Goal: Task Accomplishment & Management: Complete application form

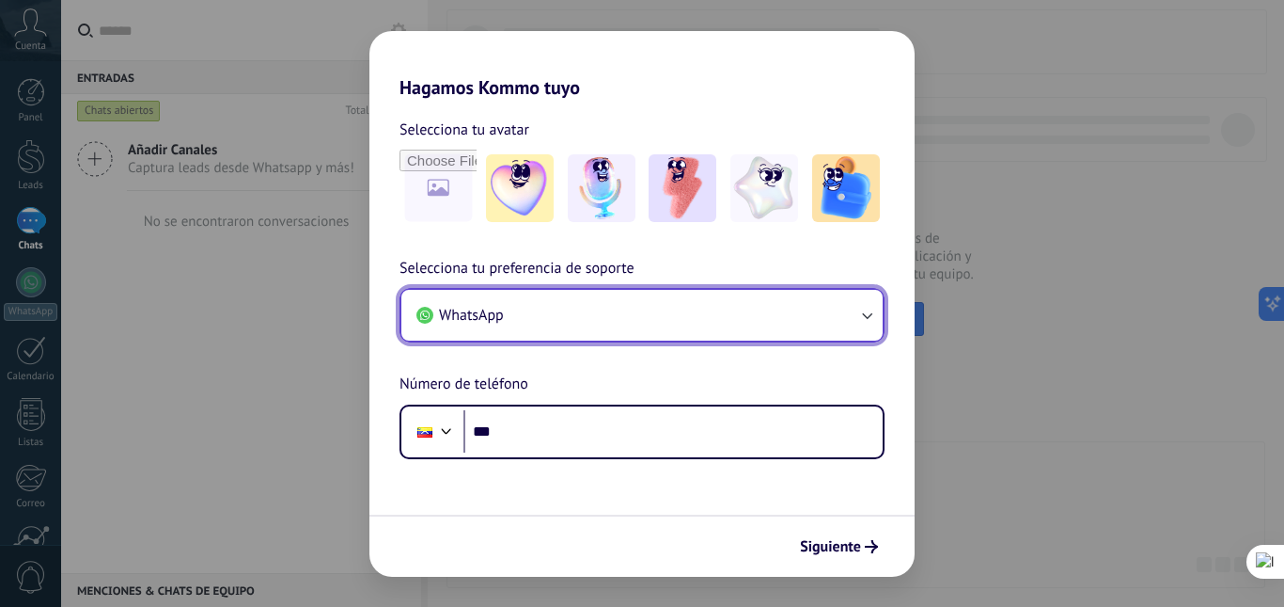
click at [772, 323] on button "WhatsApp" at bounding box center [642, 315] width 481 height 51
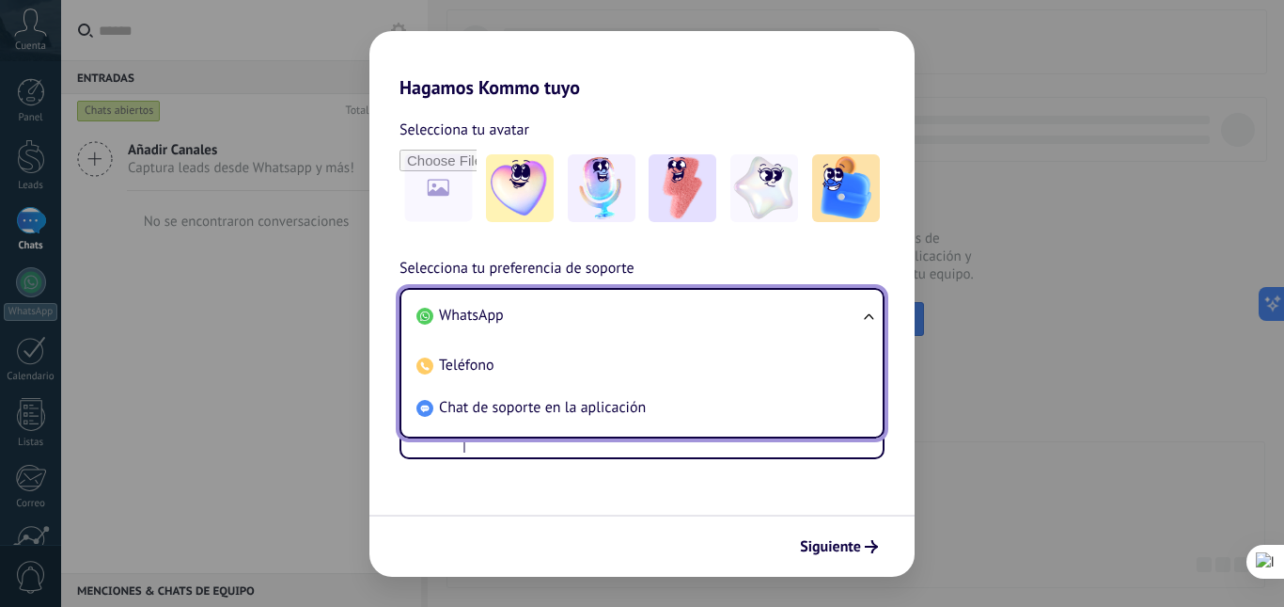
click at [799, 305] on li "WhatsApp" at bounding box center [638, 315] width 459 height 42
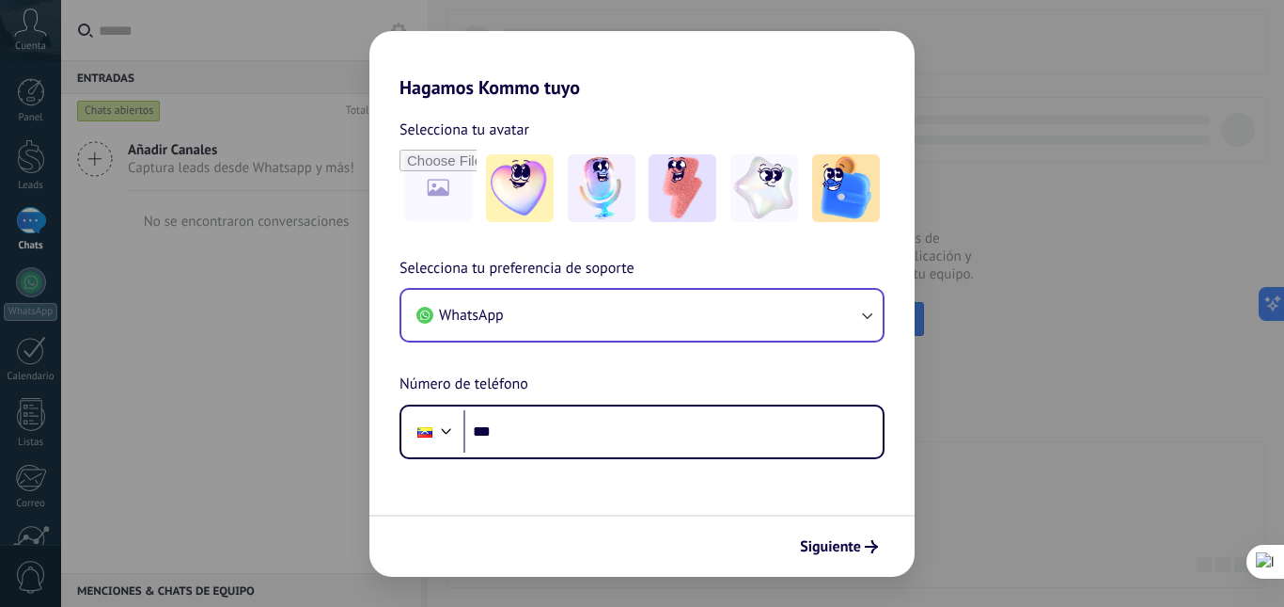
click at [126, 309] on div "Hagamos Kommo tuyo Selecciona tu avatar Selecciona tu preferencia de soporte Wh…" at bounding box center [642, 303] width 1284 height 607
click at [292, 309] on div "Hagamos Kommo tuyo Selecciona tu avatar Selecciona tu preferencia de soporte Wh…" at bounding box center [642, 303] width 1284 height 607
click at [851, 556] on button "Siguiente" at bounding box center [839, 546] width 95 height 32
